Goal: Information Seeking & Learning: Learn about a topic

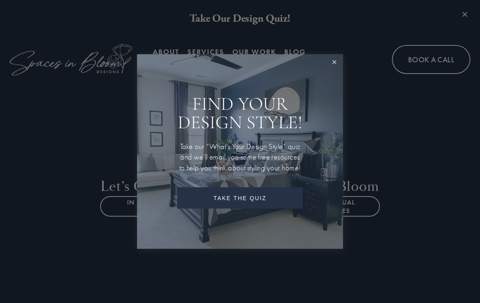
click at [334, 55] on link "Close" at bounding box center [334, 62] width 15 height 15
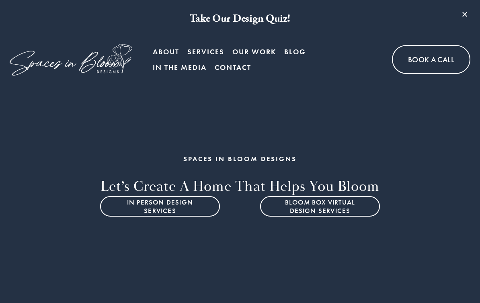
click at [261, 53] on link "Our Work" at bounding box center [254, 52] width 44 height 16
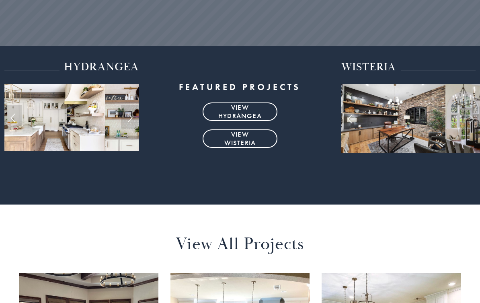
scroll to position [248, 0]
click at [248, 111] on link "view hydrangea" at bounding box center [240, 112] width 75 height 18
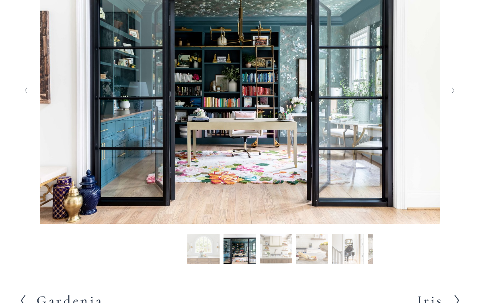
scroll to position [198, 0]
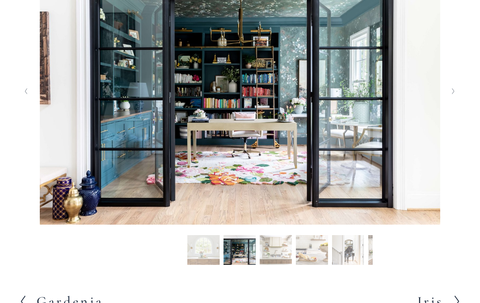
click at [449, 98] on button "Next Slide" at bounding box center [453, 91] width 11 height 13
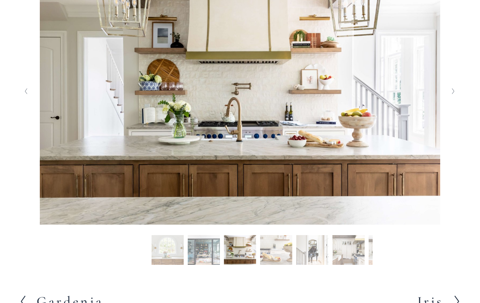
click at [451, 94] on icon "Next Slide" at bounding box center [453, 91] width 4 height 6
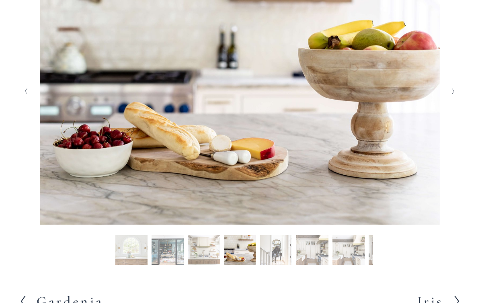
click at [449, 98] on button "Next Slide" at bounding box center [453, 91] width 11 height 13
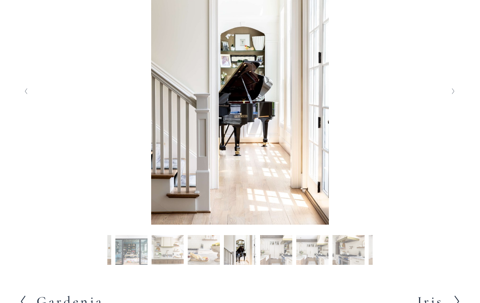
click at [448, 98] on button "Next Slide" at bounding box center [453, 91] width 11 height 13
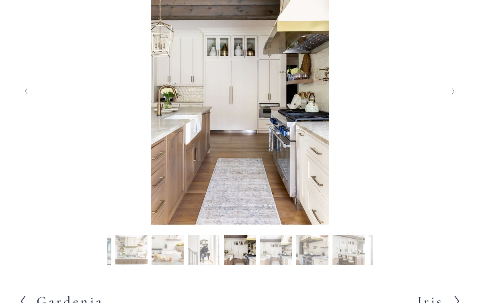
click at [446, 106] on img at bounding box center [240, 91] width 413 height 267
click at [445, 103] on img at bounding box center [240, 91] width 413 height 267
click at [456, 98] on button "Next Slide" at bounding box center [453, 91] width 11 height 13
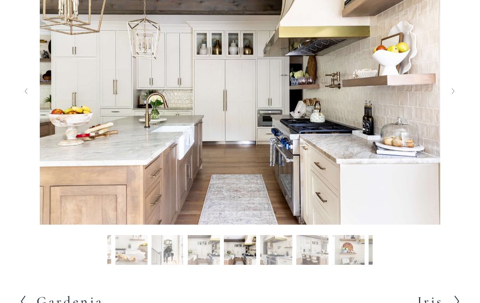
click at [451, 98] on button "Next Slide" at bounding box center [453, 91] width 11 height 13
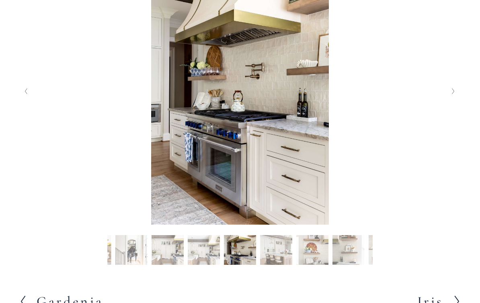
click at [454, 98] on button "Next Slide" at bounding box center [453, 91] width 11 height 13
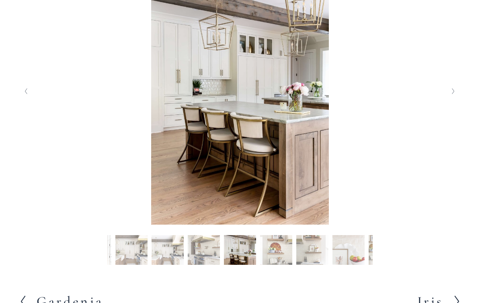
click at [457, 98] on button "Next Slide" at bounding box center [453, 91] width 11 height 13
